Goal: Obtain resource: Obtain resource

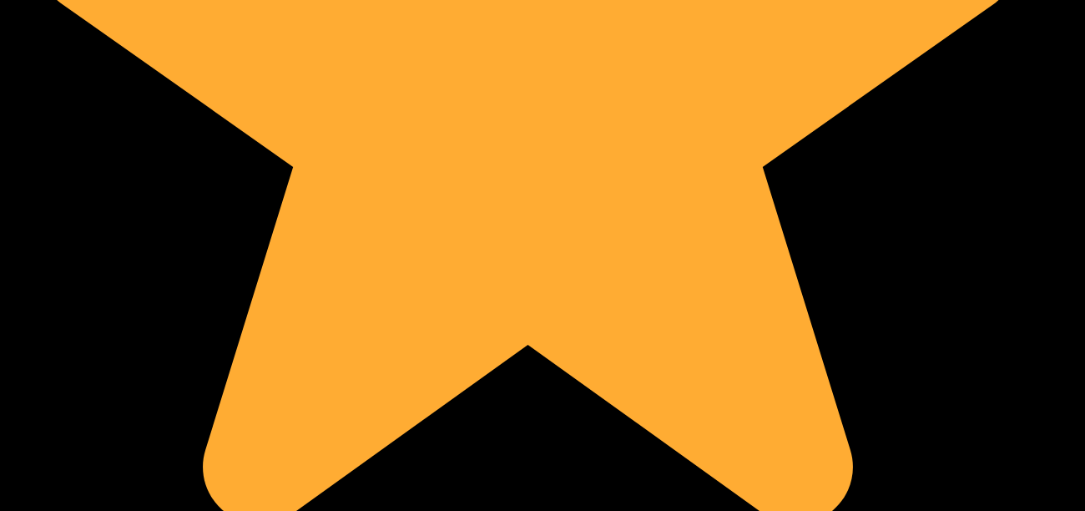
scroll to position [3806, 0]
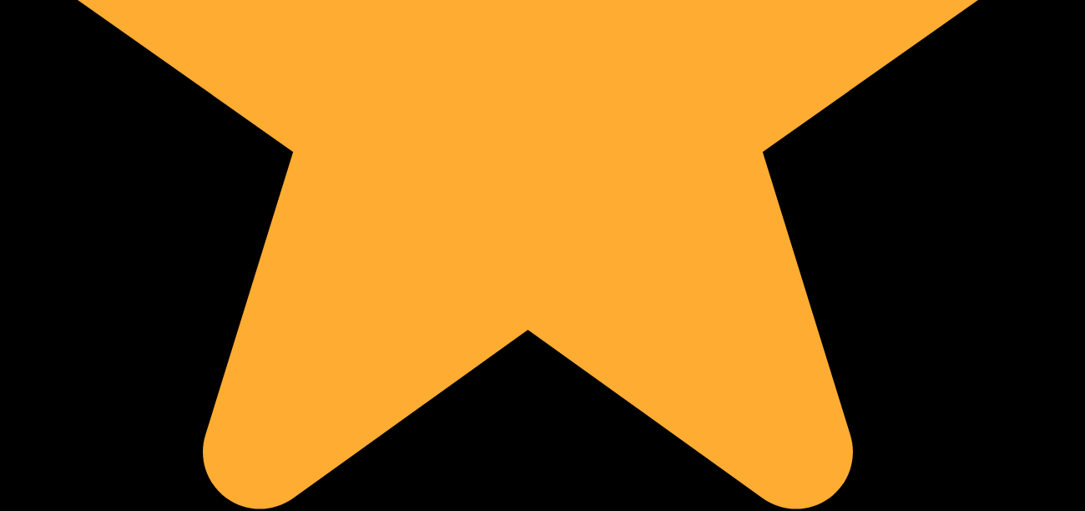
click at [385, 139] on img at bounding box center [527, 28] width 1039 height 1039
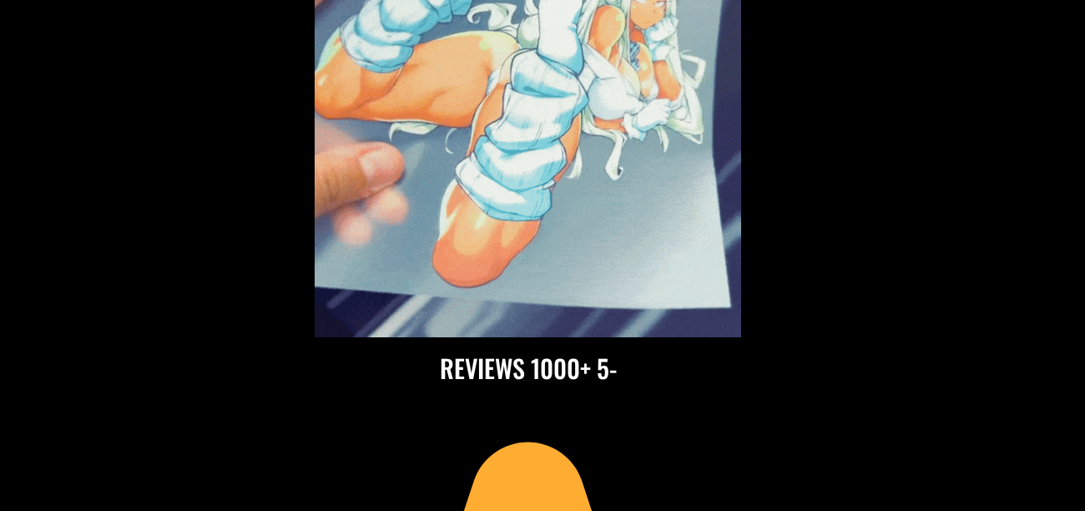
scroll to position [1836, 0]
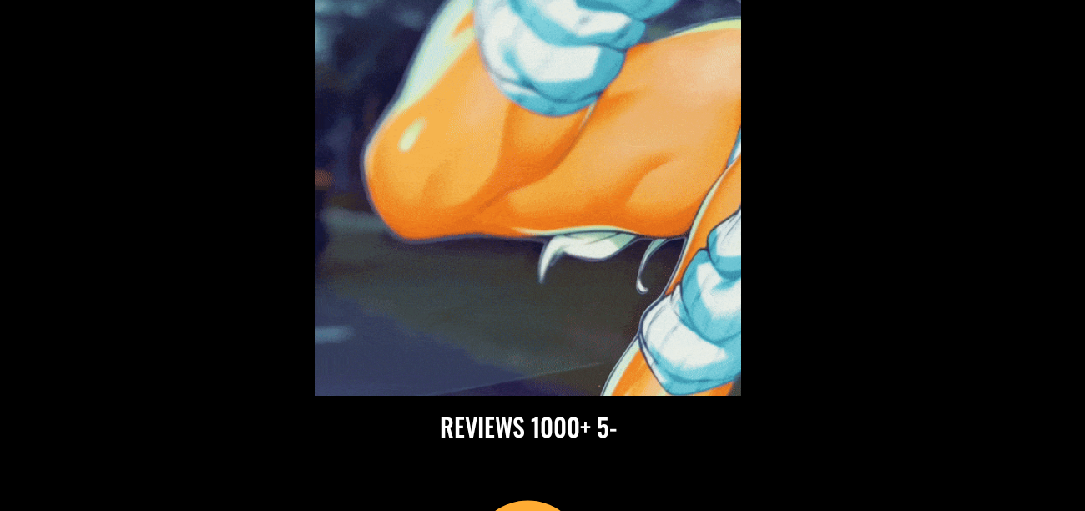
click at [565, 265] on img at bounding box center [528, 150] width 426 height 492
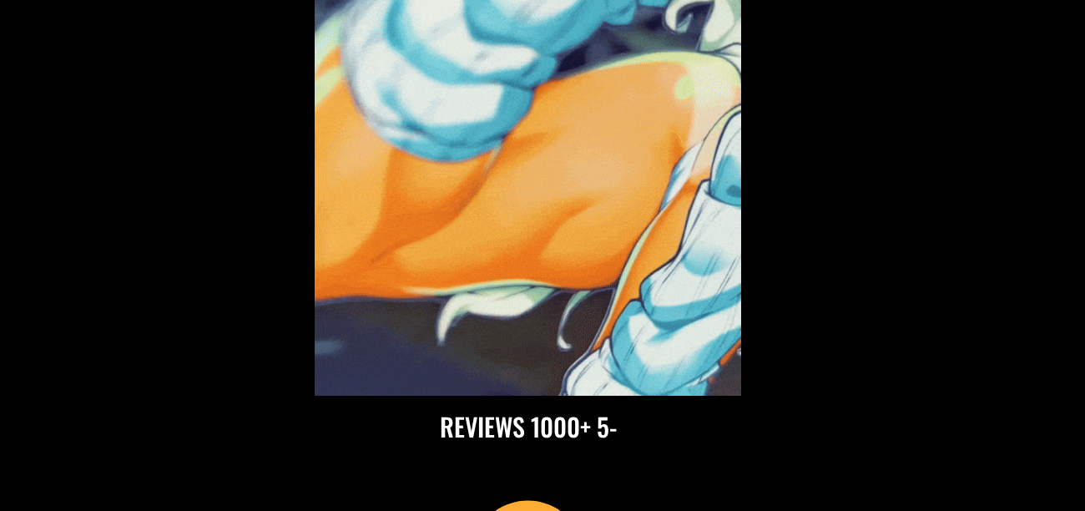
scroll to position [1803, 0]
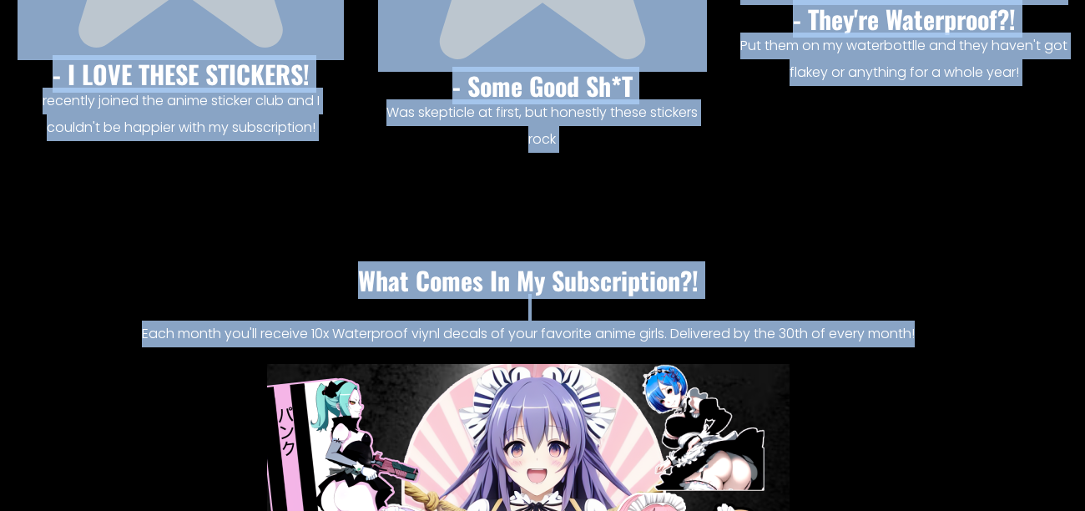
scroll to position [9552, 0]
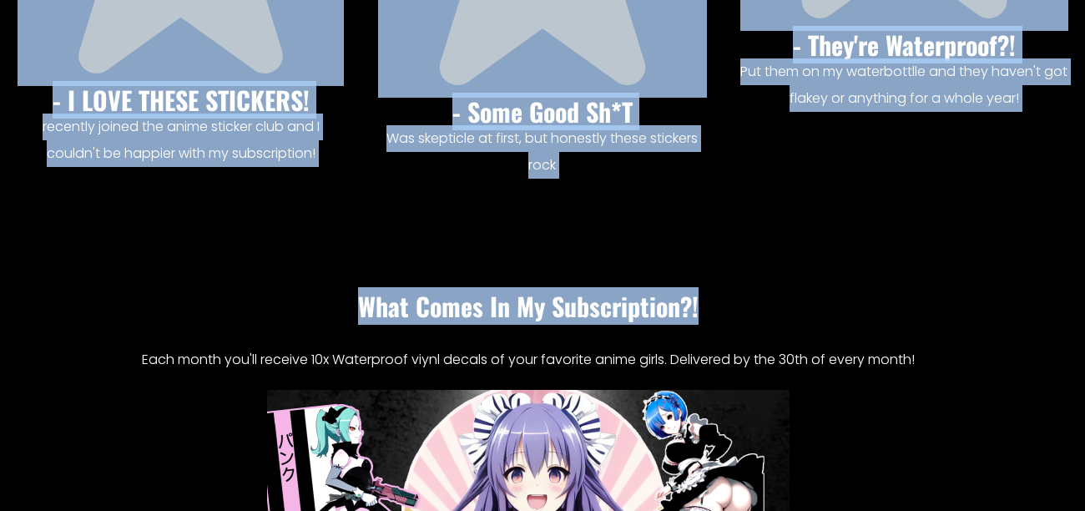
drag, startPoint x: 1084, startPoint y: 97, endPoint x: 1085, endPoint y: 311, distance: 214.5
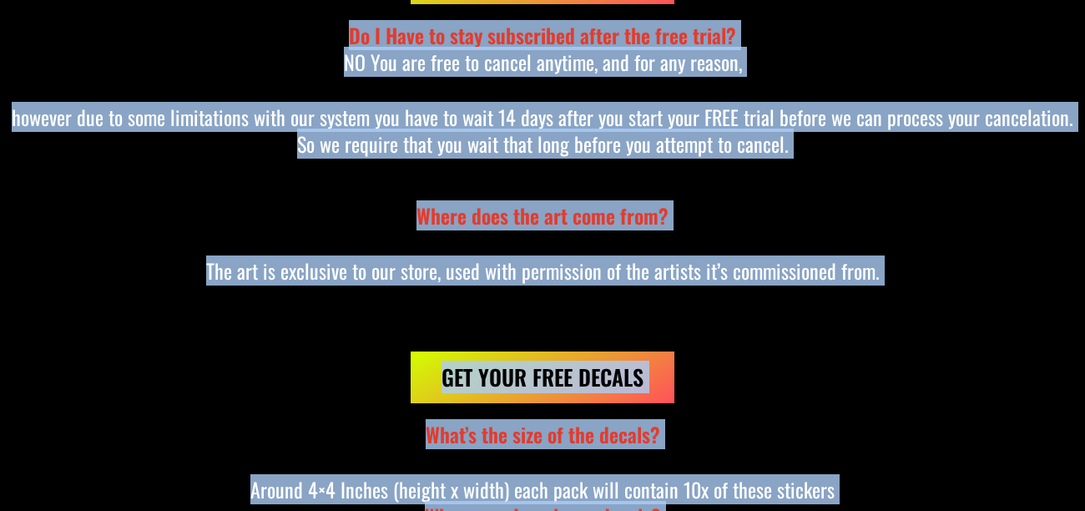
scroll to position [15064, 0]
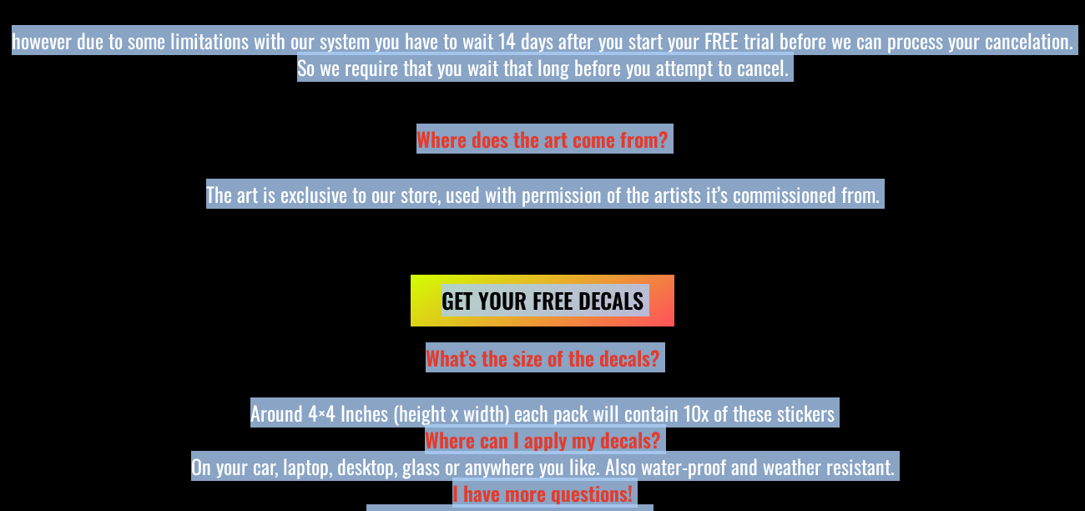
drag, startPoint x: 1084, startPoint y: 371, endPoint x: 1081, endPoint y: 482, distance: 111.1
click at [869, 274] on div "Get Your Free Decals" at bounding box center [542, 300] width 1068 height 53
